Goal: Information Seeking & Learning: Learn about a topic

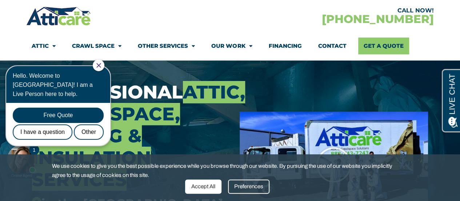
scroll to position [73, 0]
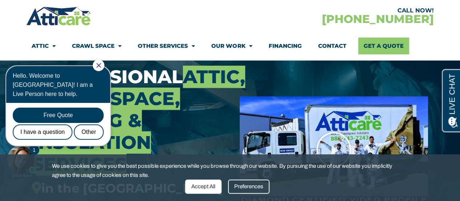
click at [104, 62] on div at bounding box center [99, 65] width 12 height 12
click at [101, 63] on icon "Close Chat" at bounding box center [98, 65] width 5 height 5
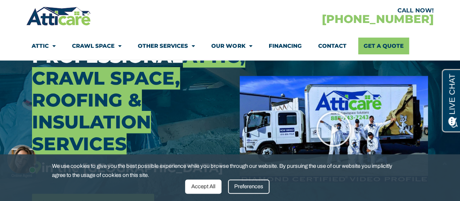
scroll to position [109, 0]
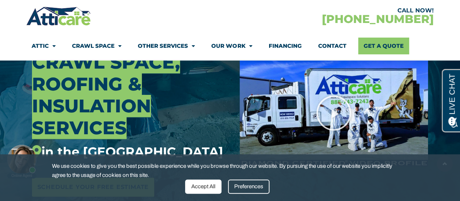
click at [211, 190] on div "Accept All" at bounding box center [203, 186] width 36 height 14
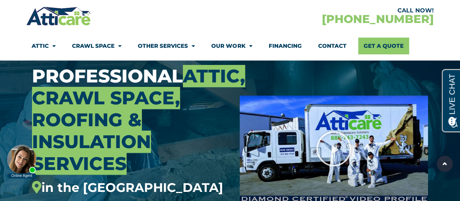
scroll to position [73, 0]
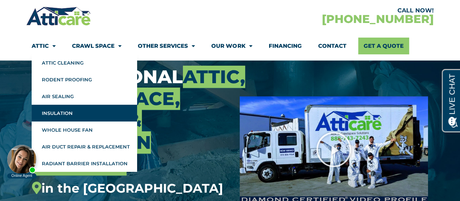
click at [47, 114] on link "Insulation" at bounding box center [85, 112] width 106 height 17
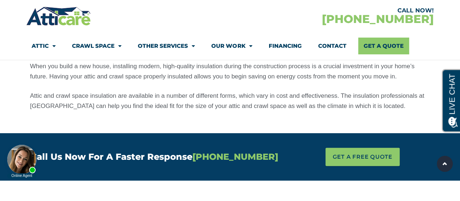
scroll to position [1419, 0]
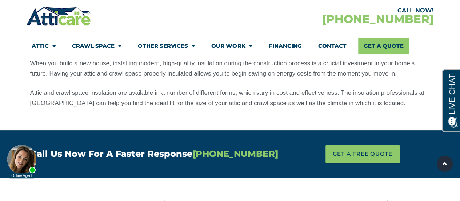
click at [325, 44] on link "Contact" at bounding box center [332, 45] width 28 height 17
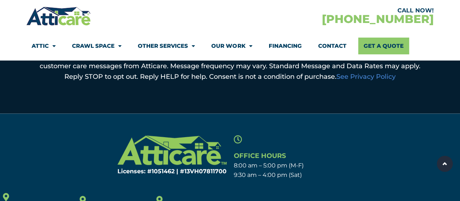
scroll to position [448, 0]
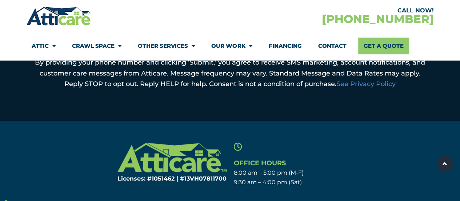
click at [284, 45] on link "Financing" at bounding box center [285, 45] width 33 height 17
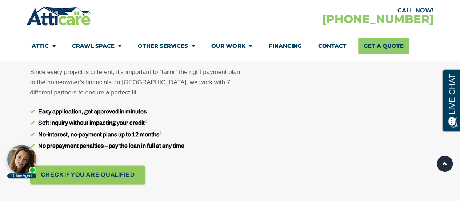
scroll to position [510, 0]
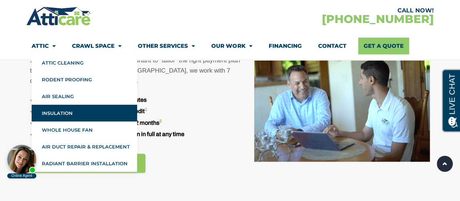
click at [49, 112] on link "Insulation" at bounding box center [85, 112] width 106 height 17
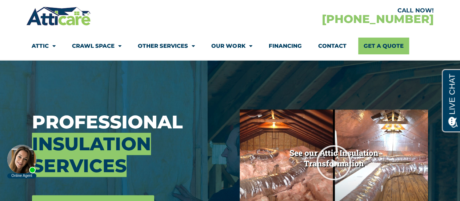
scroll to position [109, 0]
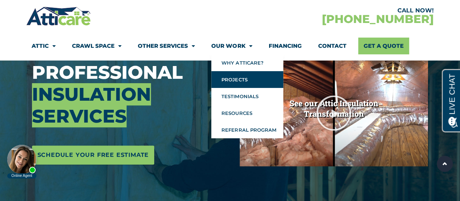
click at [226, 81] on link "Projects" at bounding box center [247, 79] width 72 height 17
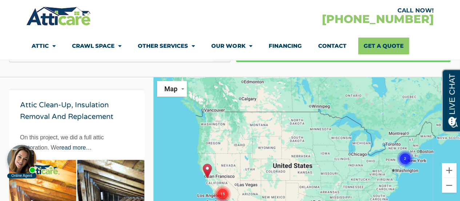
scroll to position [73, 0]
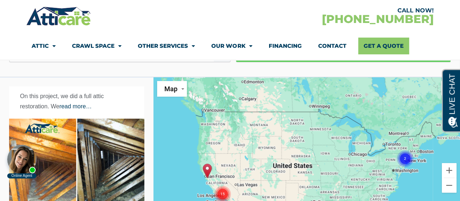
click at [207, 169] on img "Roof replacement in Sunnyvale, CA" at bounding box center [207, 170] width 9 height 15
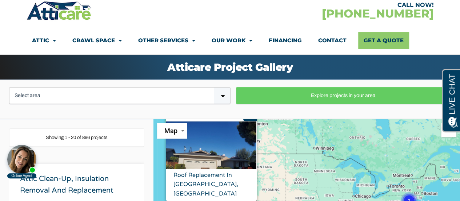
scroll to position [0, 0]
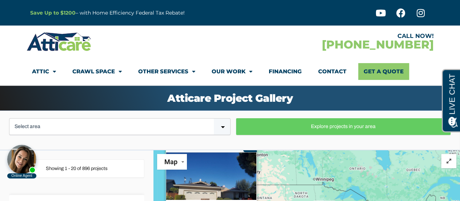
click at [188, 125] on select "Select area Bay Area Los Angeles Area New Jersey / New York" at bounding box center [120, 126] width 222 height 17
select select "Bay Area California"
click at [9, 118] on select "Select area Bay Area Los Angeles Area New Jersey / New York" at bounding box center [120, 126] width 222 height 17
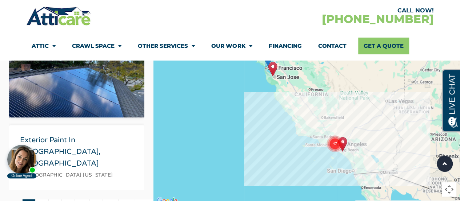
scroll to position [3458, 0]
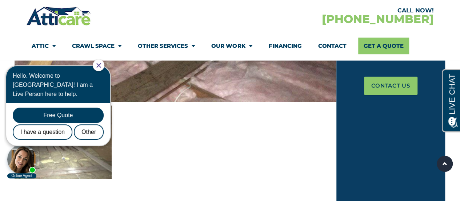
scroll to position [328, 0]
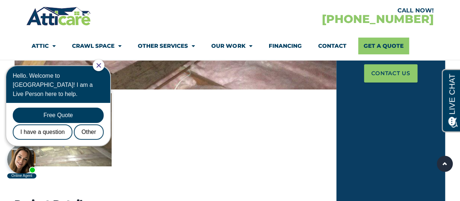
drag, startPoint x: 106, startPoint y: 65, endPoint x: 194, endPoint y: 173, distance: 139.7
click at [101, 65] on icon "Close Chat" at bounding box center [98, 65] width 5 height 5
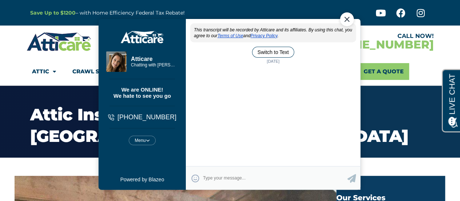
scroll to position [0, 0]
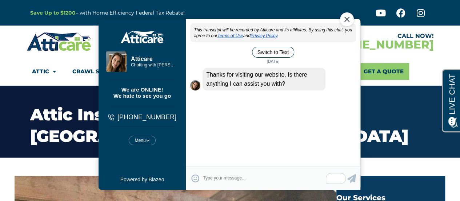
click at [344, 17] on div "Close Chat" at bounding box center [347, 19] width 14 height 14
